Goal: Information Seeking & Learning: Learn about a topic

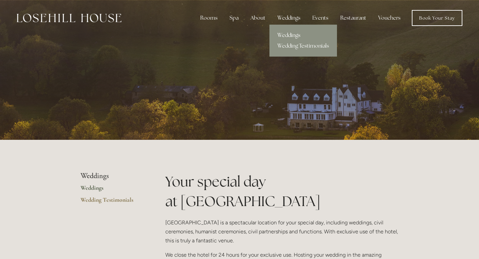
click at [284, 34] on link "Weddings" at bounding box center [303, 35] width 68 height 11
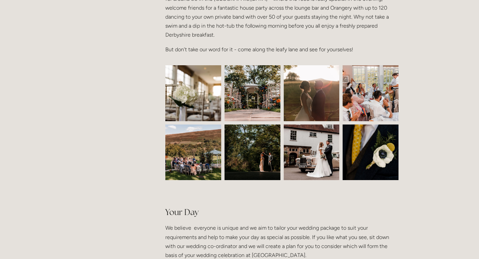
scroll to position [286, 0]
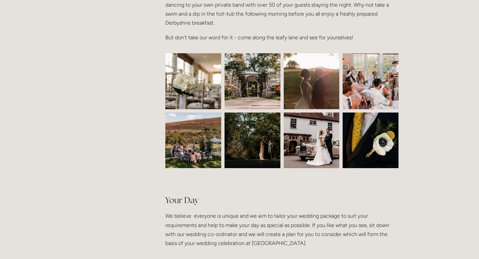
click at [187, 108] on img at bounding box center [193, 81] width 84 height 56
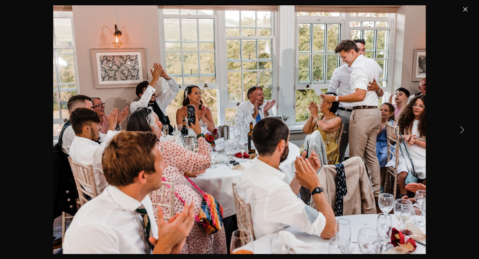
click at [438, 58] on div "Wedding Speeches at [GEOGRAPHIC_DATA] in the Orangery Restaurant An exclusive u…" at bounding box center [240, 129] width 460 height 248
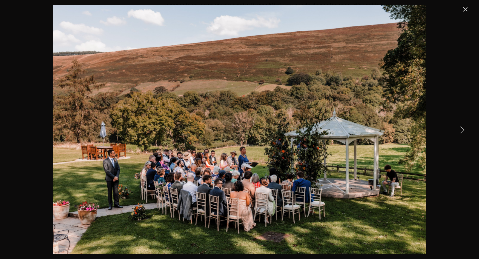
click at [467, 10] on link "Close" at bounding box center [465, 9] width 8 height 8
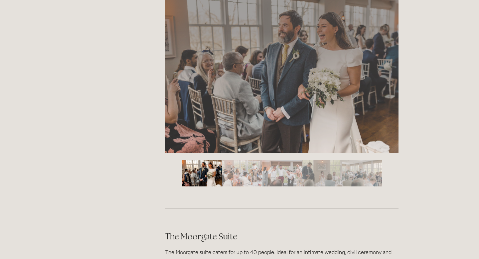
scroll to position [1133, 0]
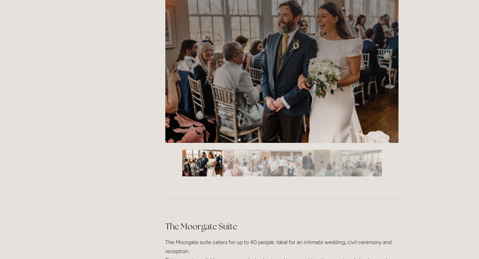
click at [244, 166] on img "Slide 2" at bounding box center [242, 163] width 40 height 27
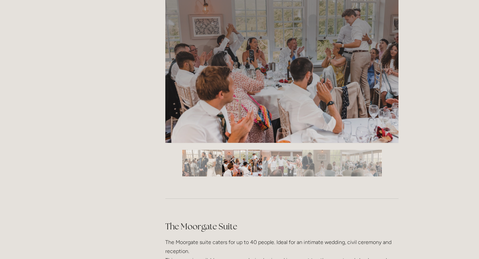
click at [276, 164] on img "Slide 3" at bounding box center [282, 163] width 40 height 27
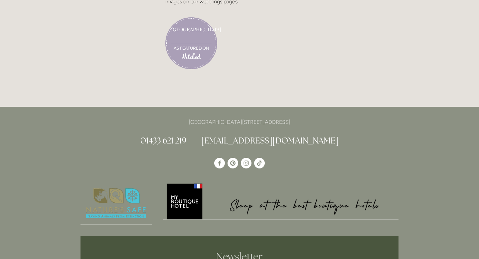
scroll to position [1955, 0]
